Goal: Transaction & Acquisition: Purchase product/service

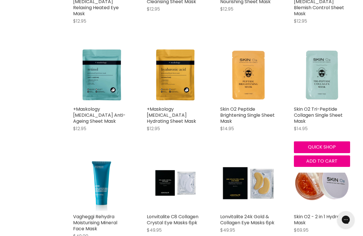
scroll to position [450, 0]
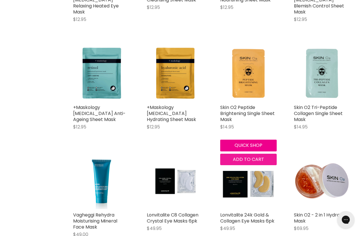
click at [255, 156] on span "Add to cart" at bounding box center [248, 159] width 31 height 7
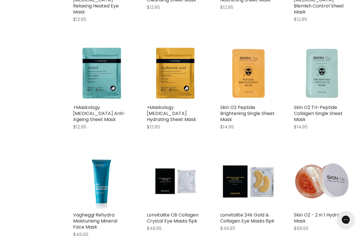
scroll to position [535, 0]
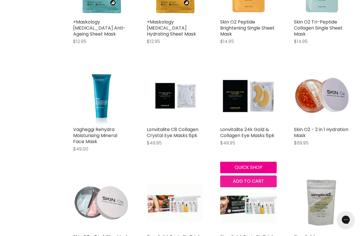
click at [252, 178] on span "Add to cart" at bounding box center [248, 181] width 31 height 7
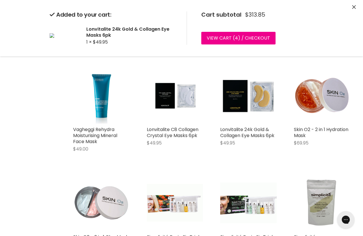
click at [182, 173] on div "Centella Facial Mask Soft Smooth $9.95 Jeorg. Cosmetics Quick shop Add to cart …" at bounding box center [211, 175] width 289 height 1112
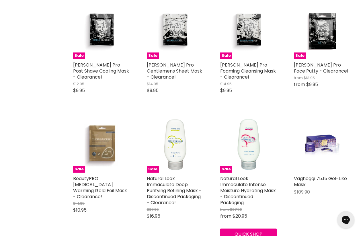
scroll to position [1050, 0]
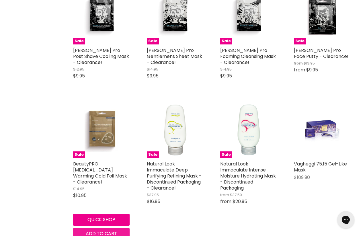
click at [108, 230] on span "Add to cart" at bounding box center [101, 233] width 31 height 7
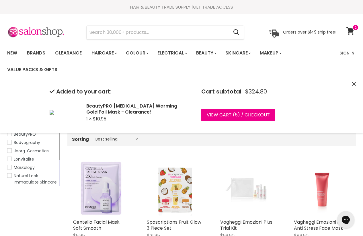
scroll to position [53, 0]
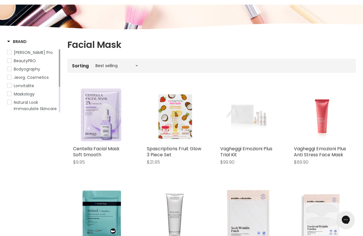
scroll to position [0, 0]
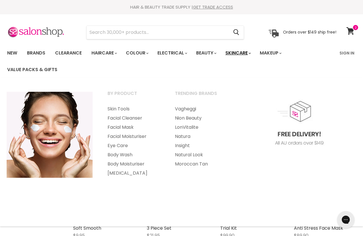
click at [246, 52] on link "Skincare" at bounding box center [237, 53] width 33 height 12
click at [123, 110] on link "Skin Tools" at bounding box center [133, 108] width 66 height 9
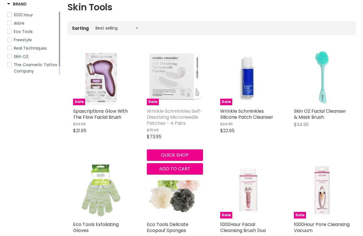
scroll to position [111, 0]
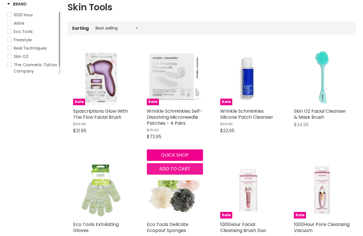
click at [182, 168] on span "Add to cart" at bounding box center [174, 169] width 31 height 7
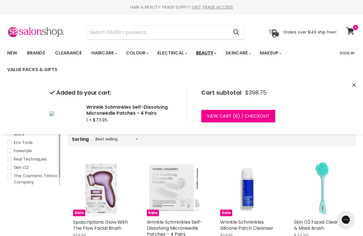
scroll to position [0, 0]
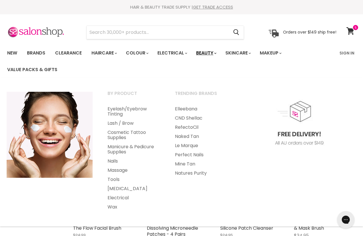
click at [215, 53] on link "Beauty" at bounding box center [206, 53] width 28 height 12
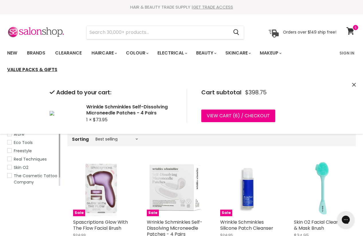
click at [42, 69] on link "Value Packs & Gifts" at bounding box center [32, 70] width 59 height 12
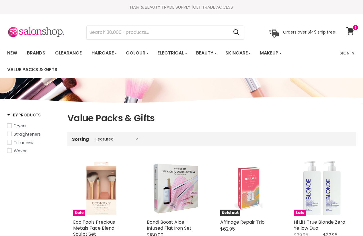
select select "manual"
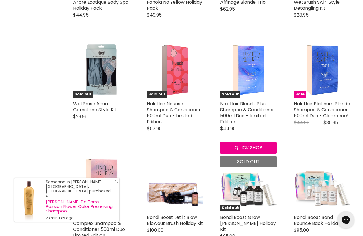
scroll to position [1186, 0]
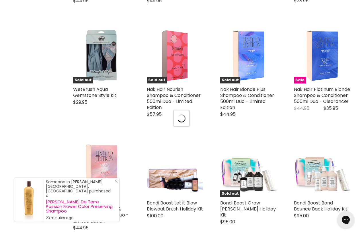
scroll to position [1270, 0]
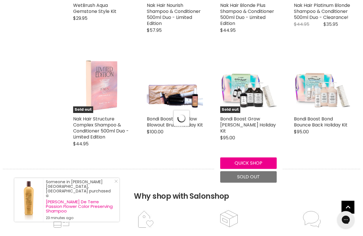
select select "manual"
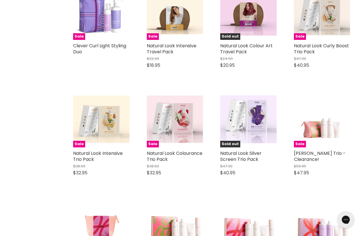
scroll to position [1849, 0]
